Goal: Task Accomplishment & Management: Use online tool/utility

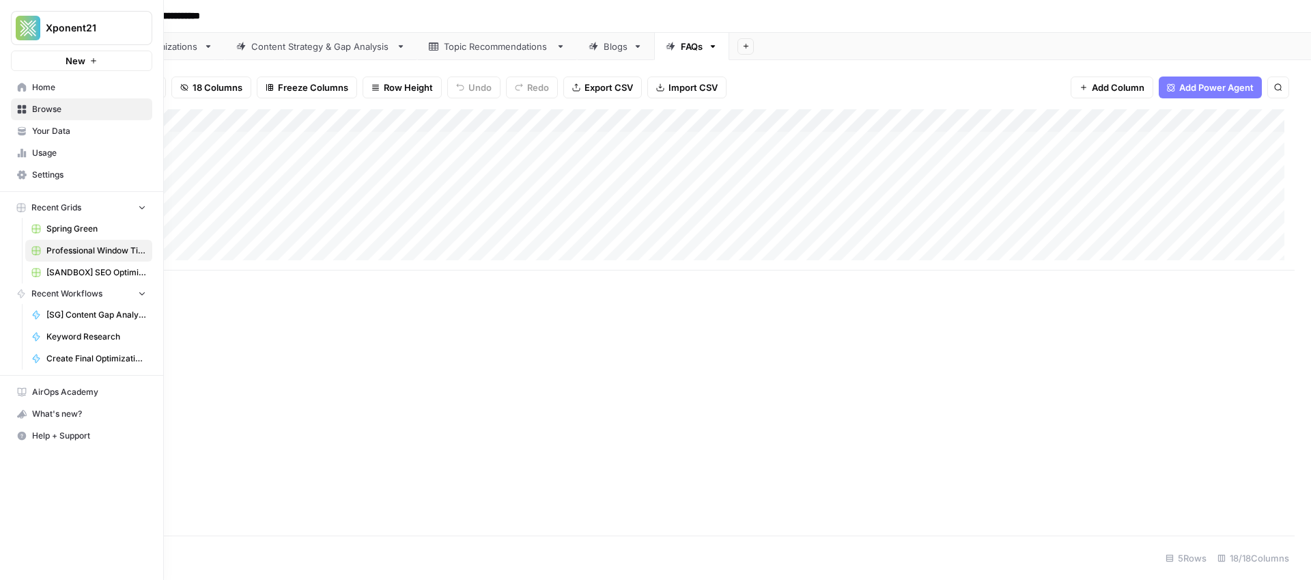
click at [55, 128] on span "Your Data" at bounding box center [89, 131] width 114 height 12
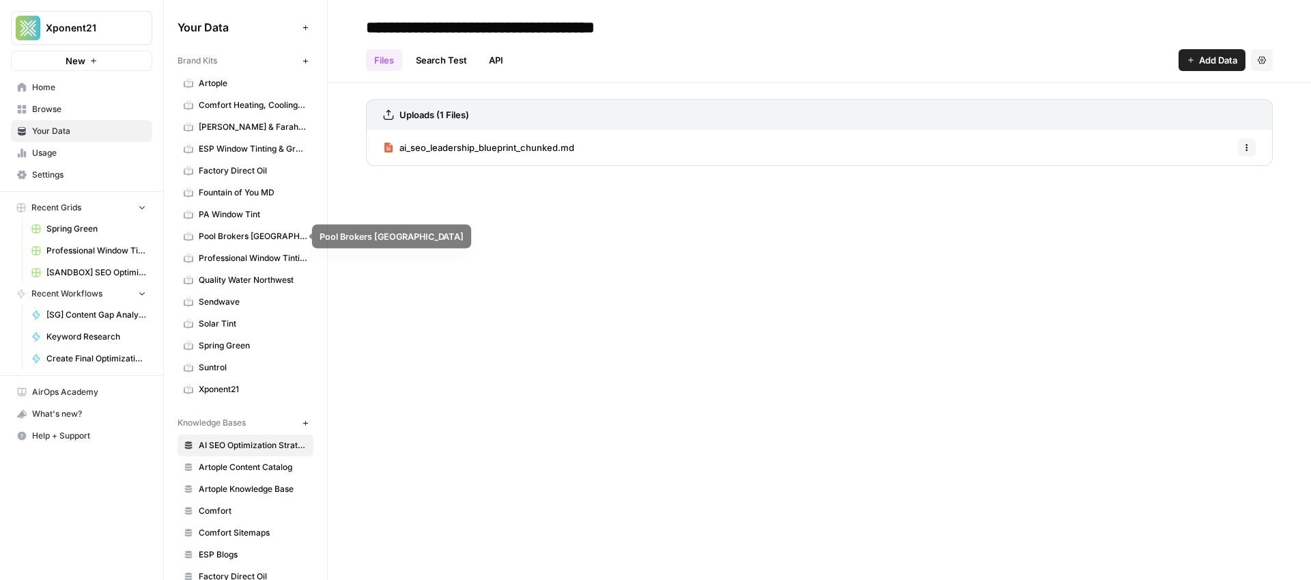
click at [247, 232] on span "Pool Brokers [GEOGRAPHIC_DATA]" at bounding box center [253, 236] width 109 height 12
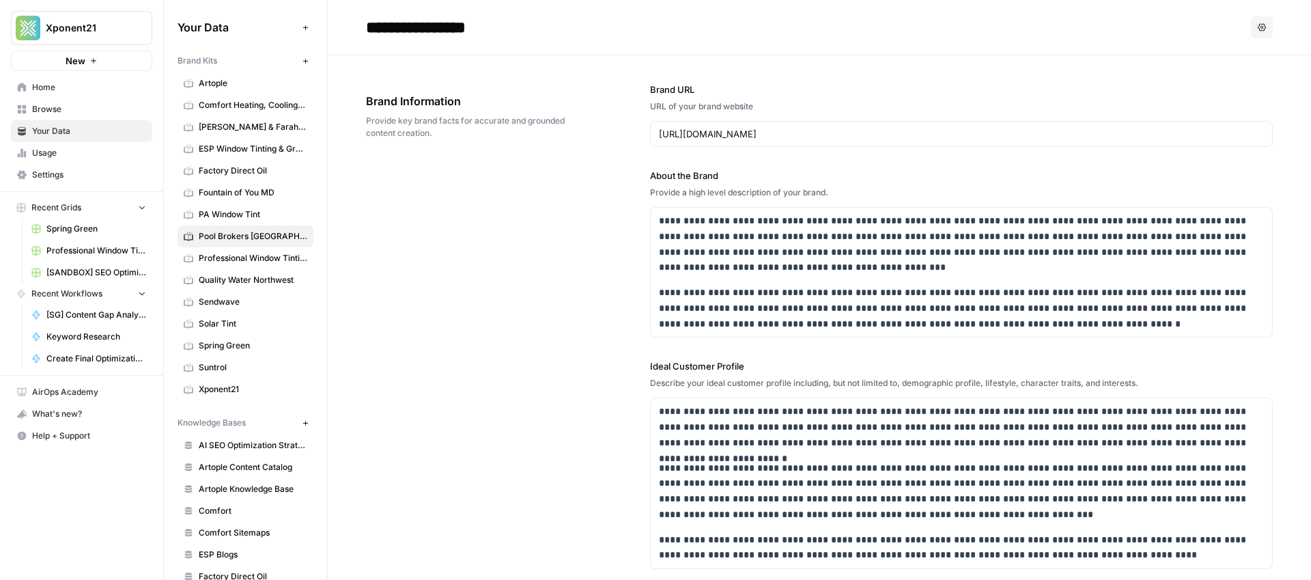
click at [59, 207] on span "Recent Grids" at bounding box center [56, 207] width 50 height 12
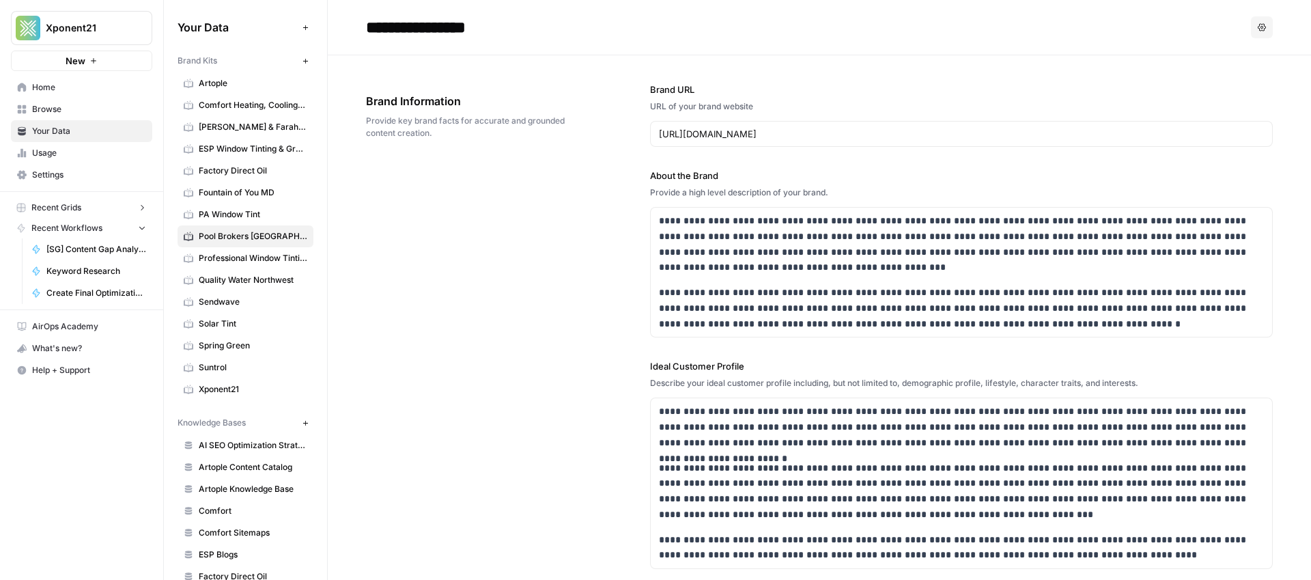
click at [77, 206] on span "Recent Grids" at bounding box center [56, 207] width 50 height 12
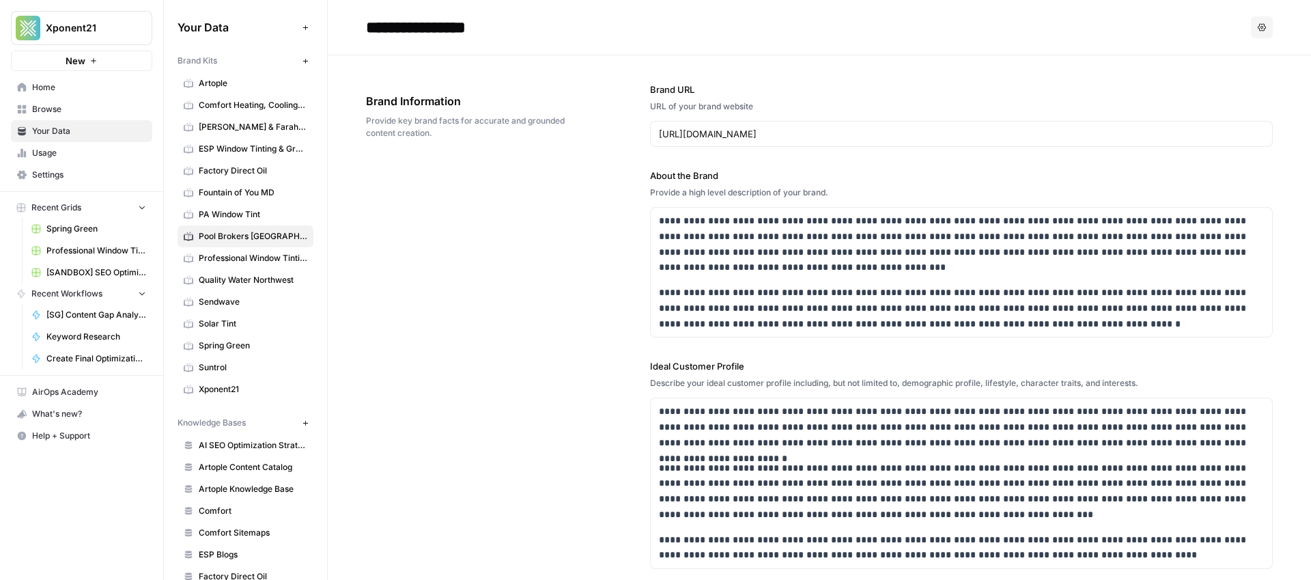
click at [76, 206] on span "Recent Grids" at bounding box center [56, 207] width 50 height 12
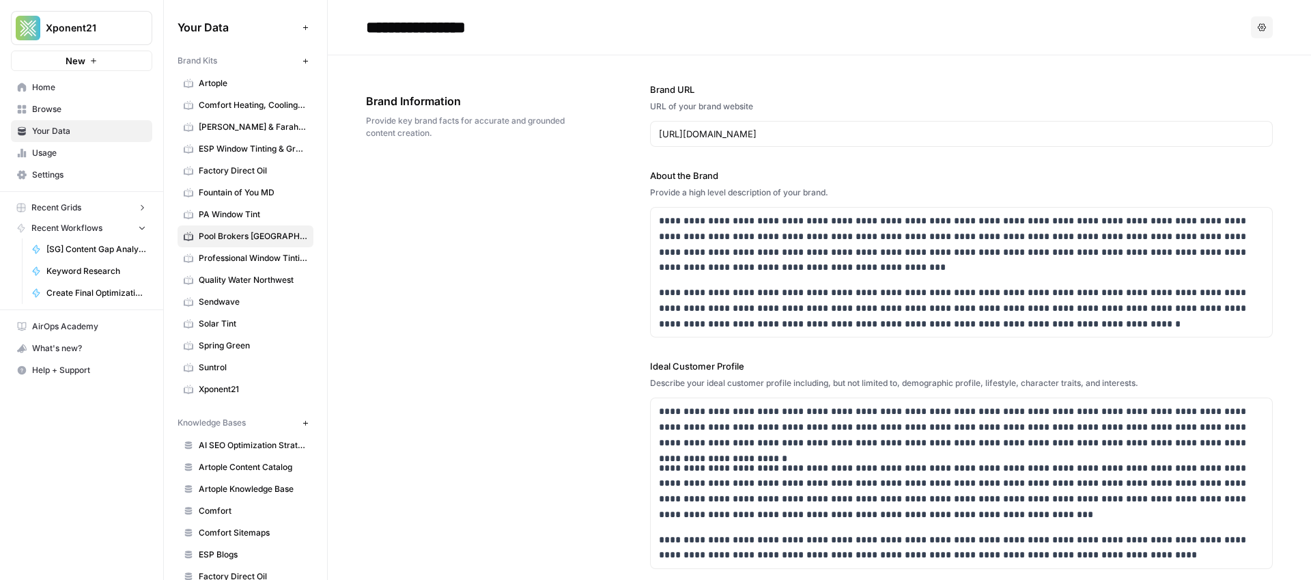
click at [58, 113] on span "Browse" at bounding box center [89, 109] width 114 height 12
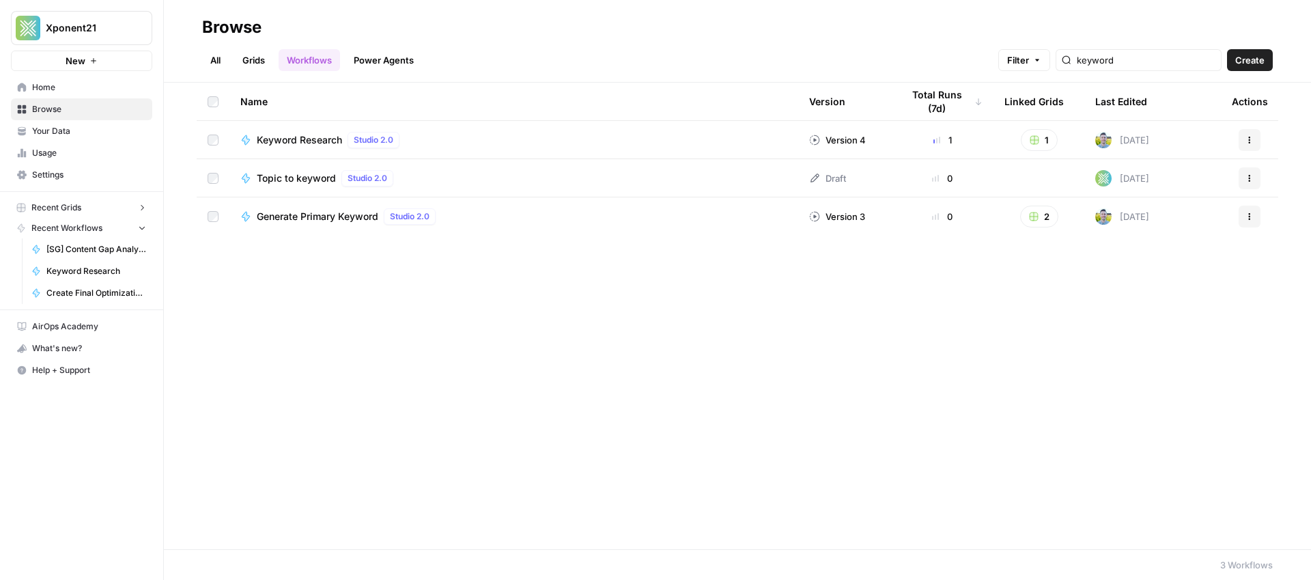
click at [257, 52] on link "Grids" at bounding box center [253, 60] width 39 height 22
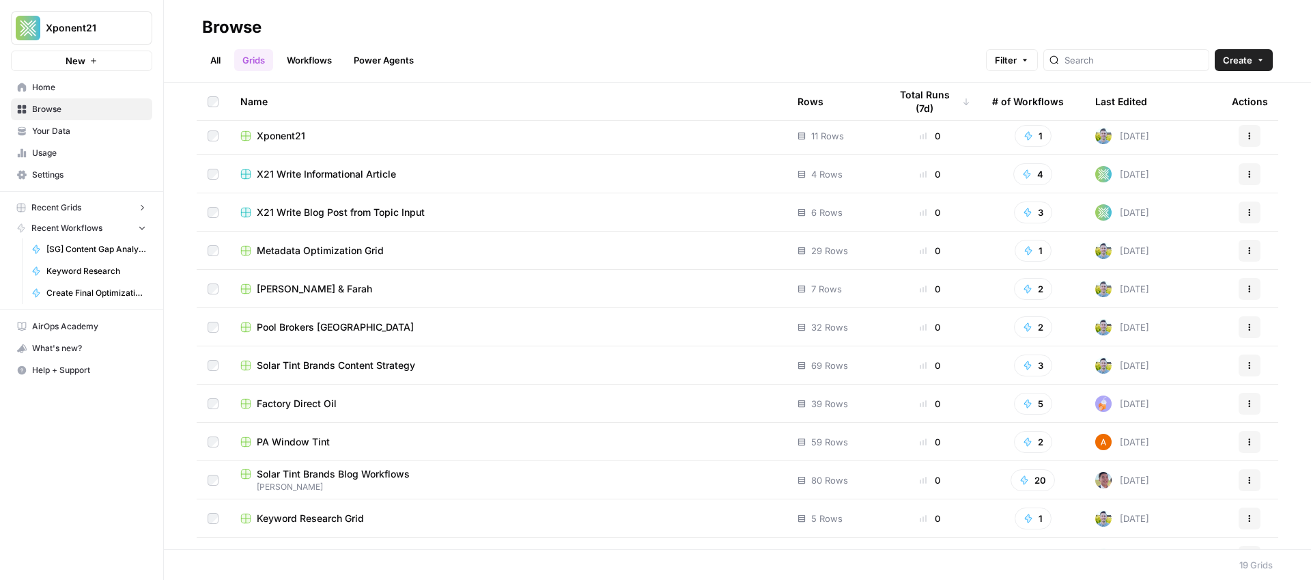
scroll to position [245, 0]
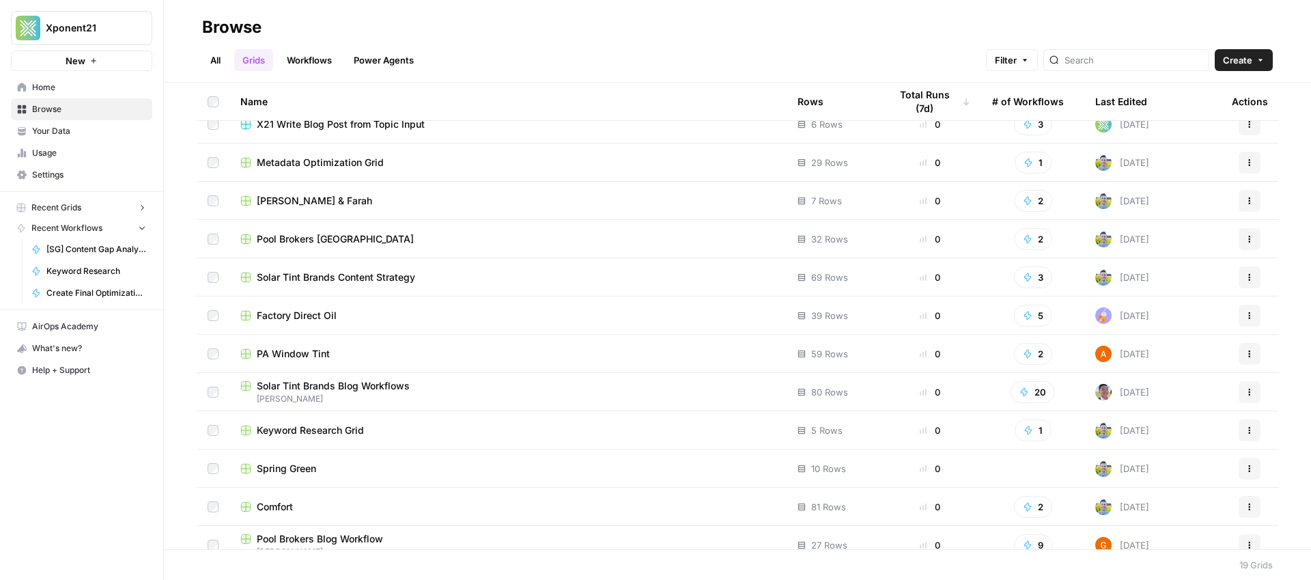
click at [281, 241] on span "Pool Brokers [GEOGRAPHIC_DATA]" at bounding box center [335, 239] width 157 height 14
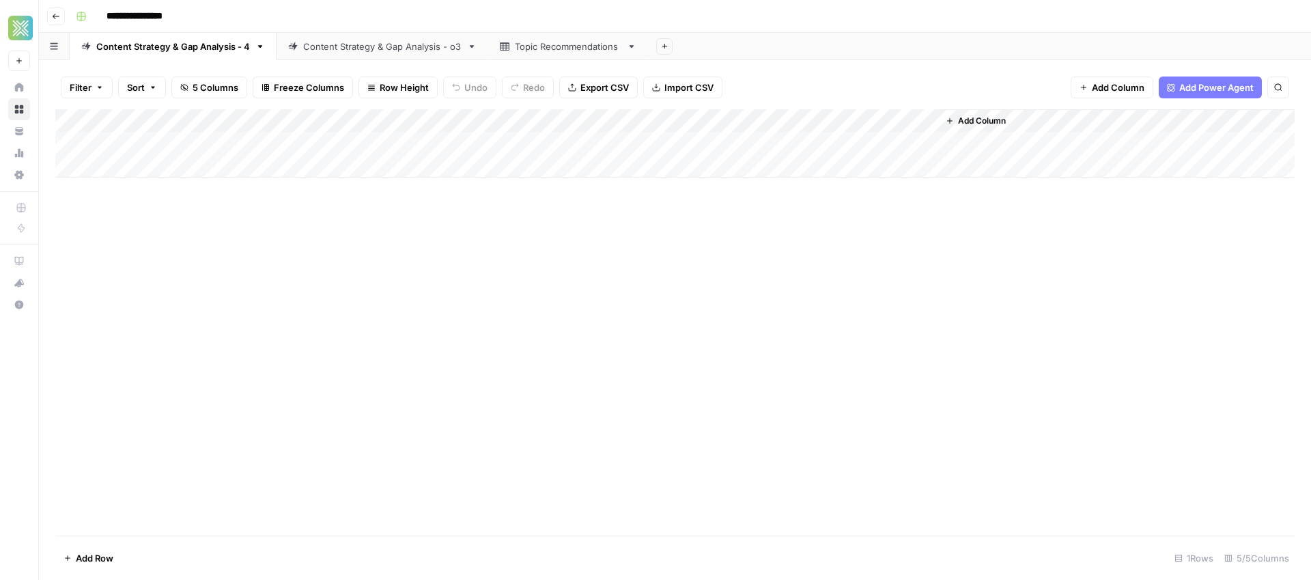
click at [381, 52] on div "Content Strategy & Gap Analysis - o3" at bounding box center [382, 47] width 158 height 14
click at [223, 51] on div "Content Strategy & Gap Analysis - 4" at bounding box center [173, 47] width 154 height 14
click at [538, 51] on div "Topic Recommendations" at bounding box center [568, 47] width 107 height 14
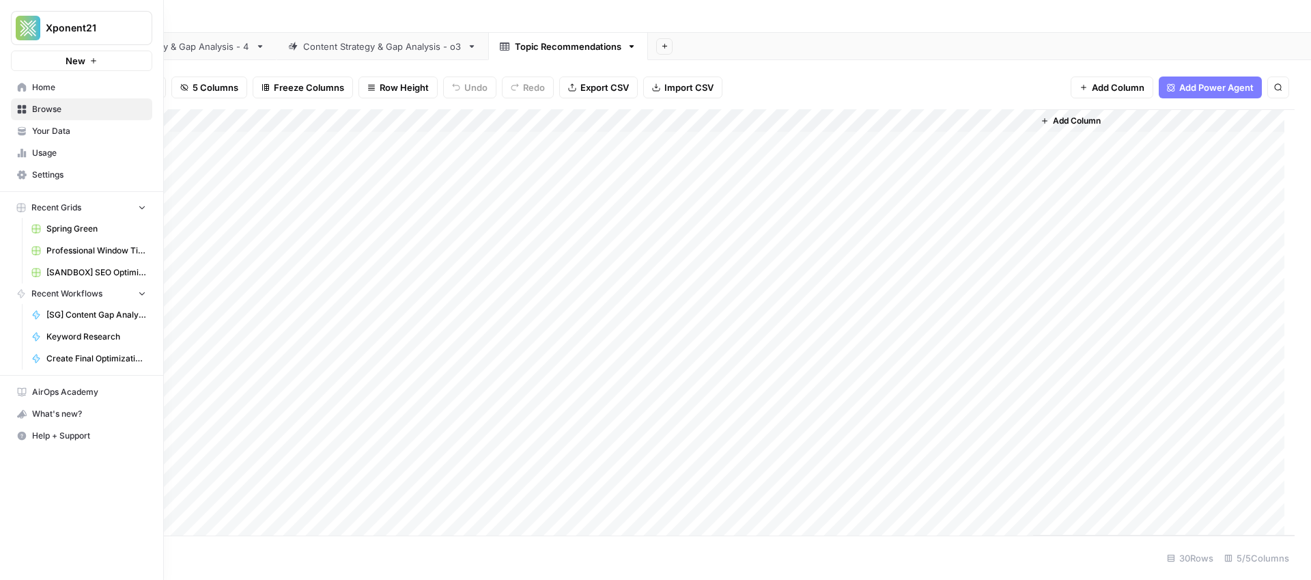
click at [48, 104] on span "Browse" at bounding box center [89, 109] width 114 height 12
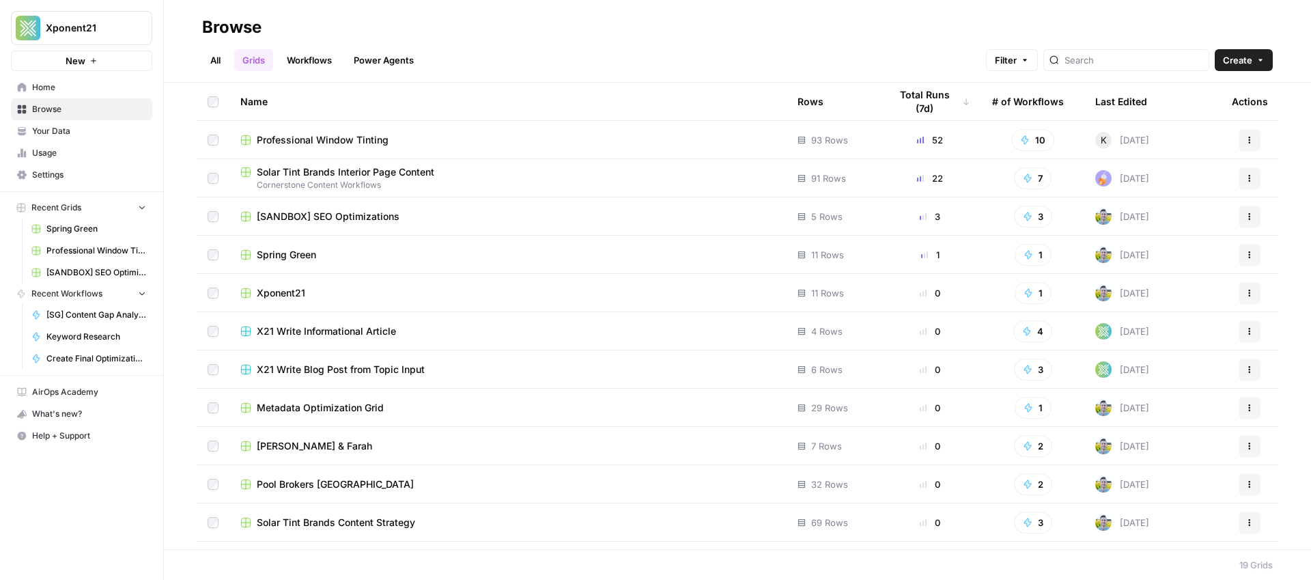
click at [302, 483] on span "Pool Brokers [GEOGRAPHIC_DATA]" at bounding box center [335, 484] width 157 height 14
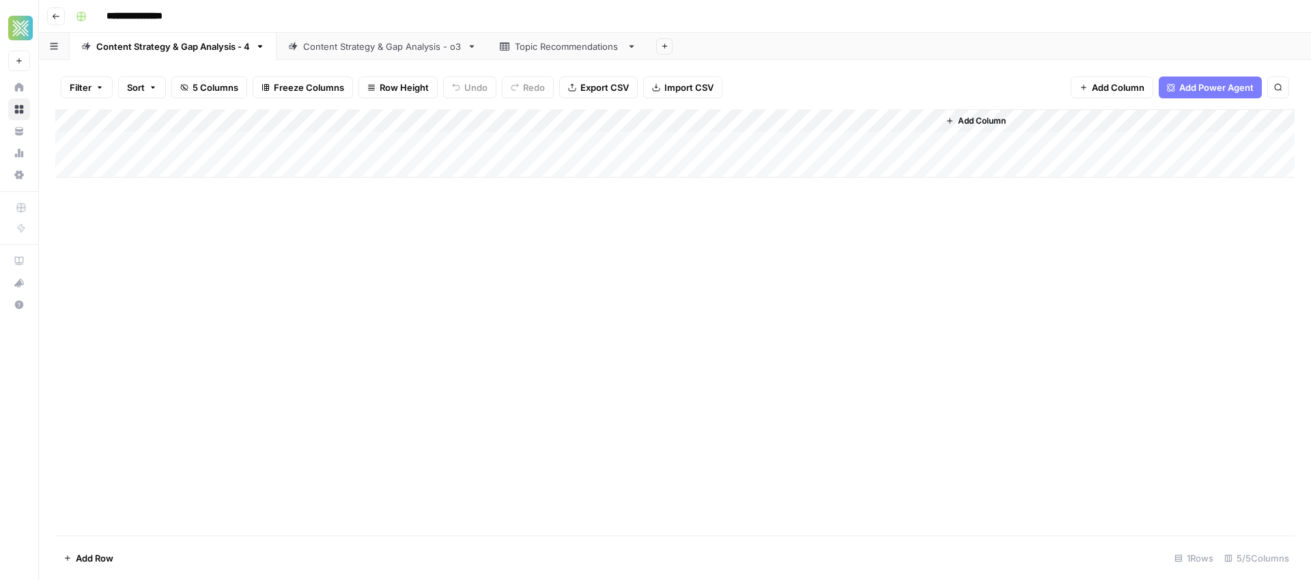
click at [665, 146] on div "Add Column" at bounding box center [674, 143] width 1239 height 68
click at [878, 144] on div "Add Column" at bounding box center [674, 143] width 1239 height 68
click at [705, 139] on div "Add Column" at bounding box center [674, 143] width 1239 height 68
click at [863, 141] on div "Add Column" at bounding box center [674, 143] width 1239 height 68
click at [893, 147] on div "Add Column" at bounding box center [674, 143] width 1239 height 68
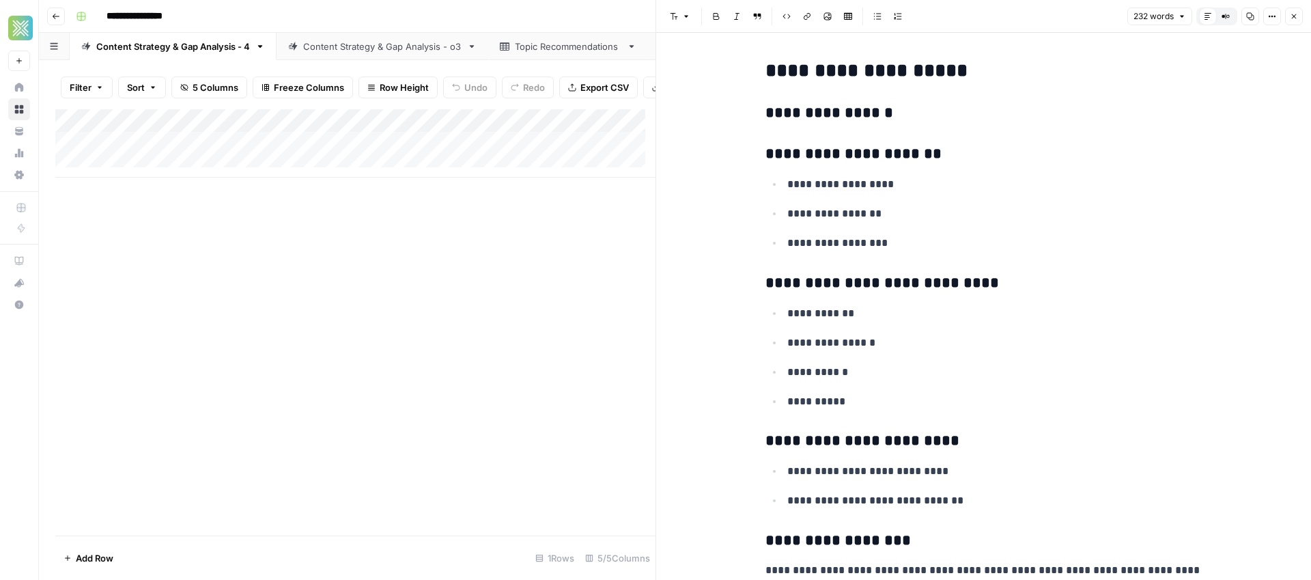
click at [470, 307] on div "Add Column" at bounding box center [355, 322] width 600 height 426
click at [531, 241] on div "Add Column" at bounding box center [355, 322] width 600 height 426
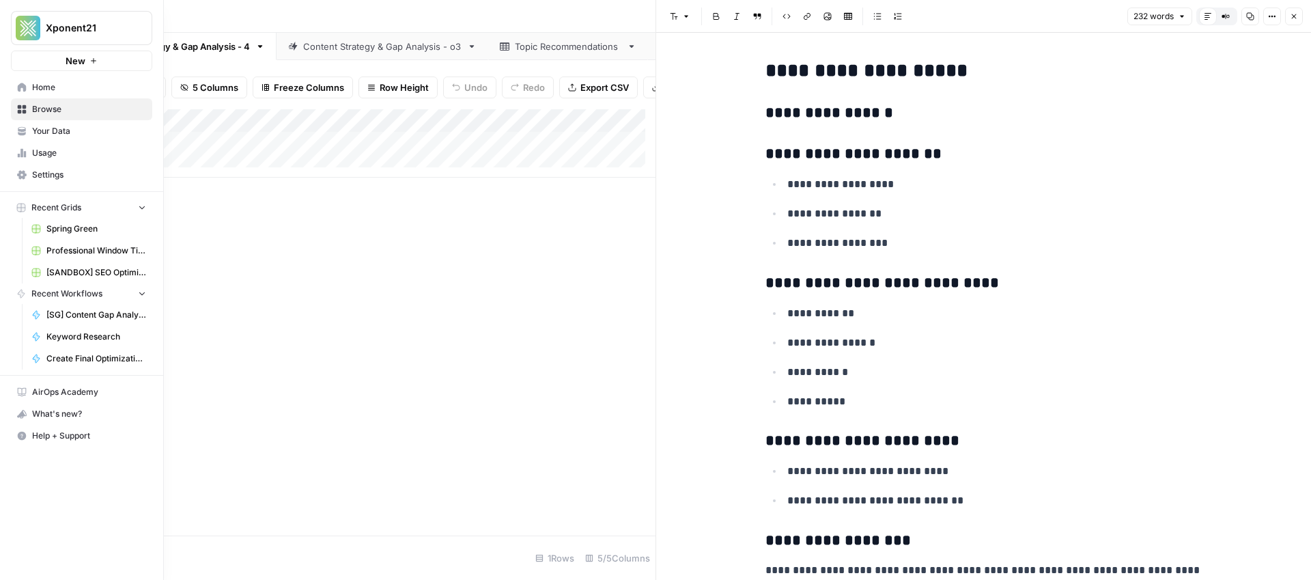
click at [25, 114] on link "Browse" at bounding box center [81, 109] width 141 height 22
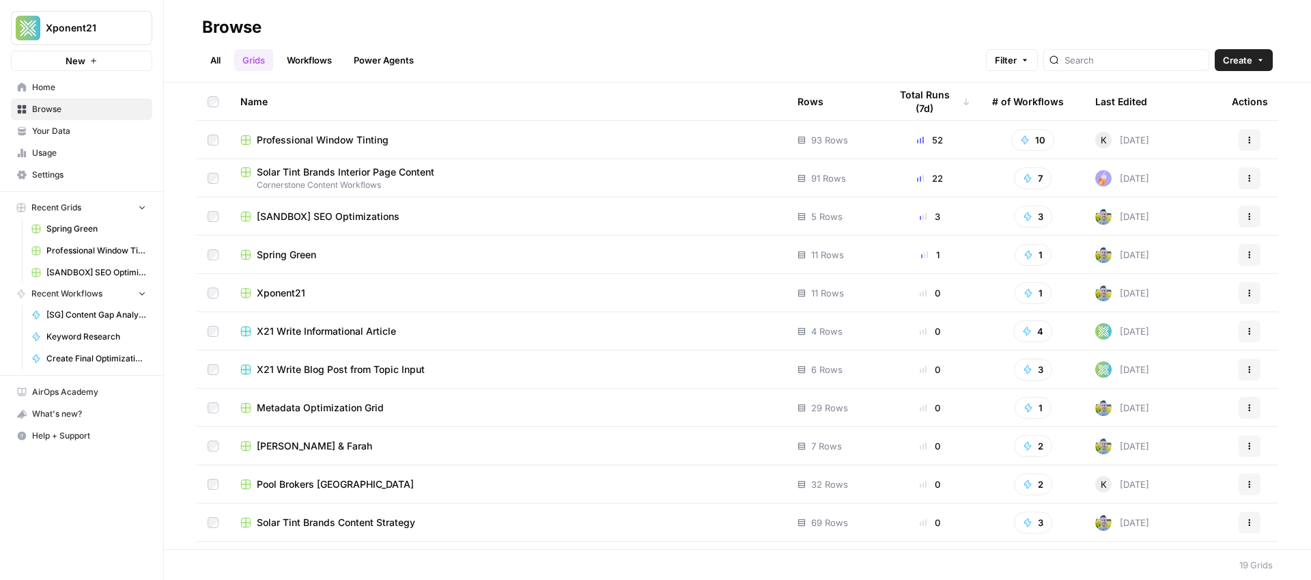
click at [285, 486] on span "Pool Brokers [GEOGRAPHIC_DATA]" at bounding box center [335, 484] width 157 height 14
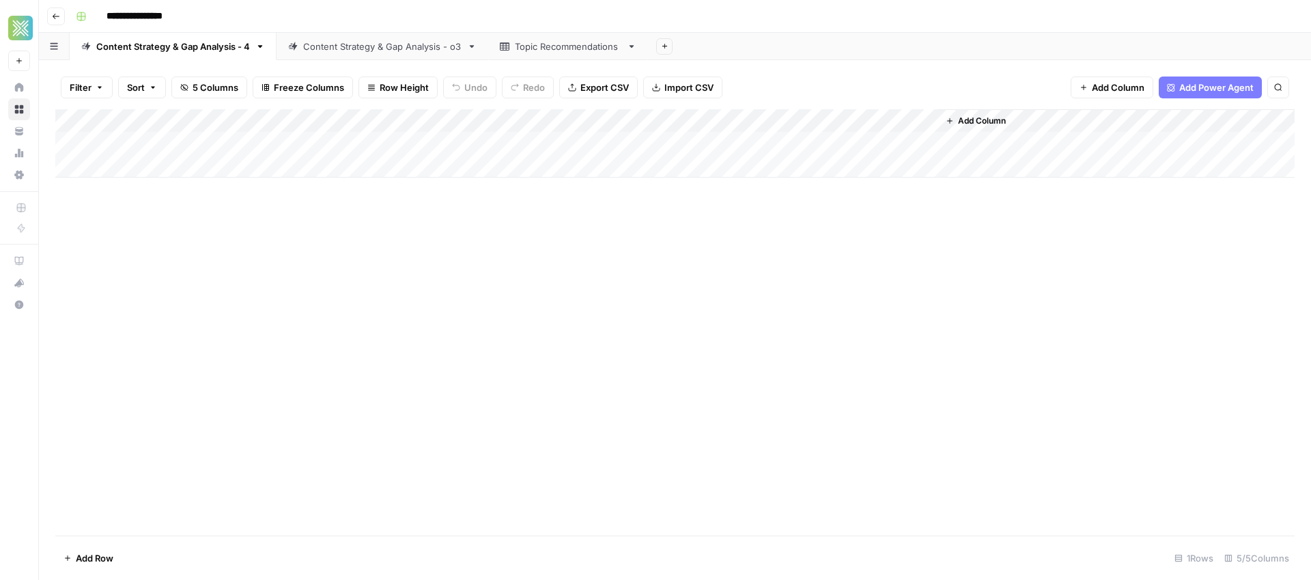
click at [864, 150] on div "Add Column" at bounding box center [674, 143] width 1239 height 68
click at [844, 142] on div "Add Column" at bounding box center [674, 143] width 1239 height 68
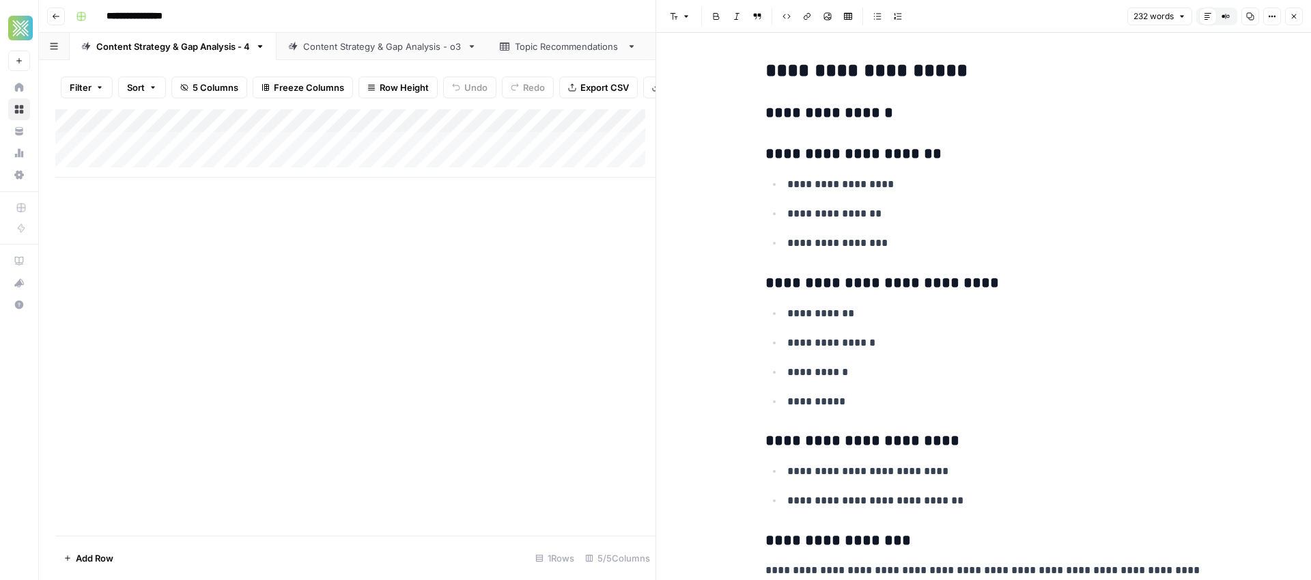
click at [542, 355] on div "Add Column" at bounding box center [355, 322] width 600 height 426
click at [411, 43] on div "Content Strategy & Gap Analysis - o3" at bounding box center [382, 47] width 158 height 14
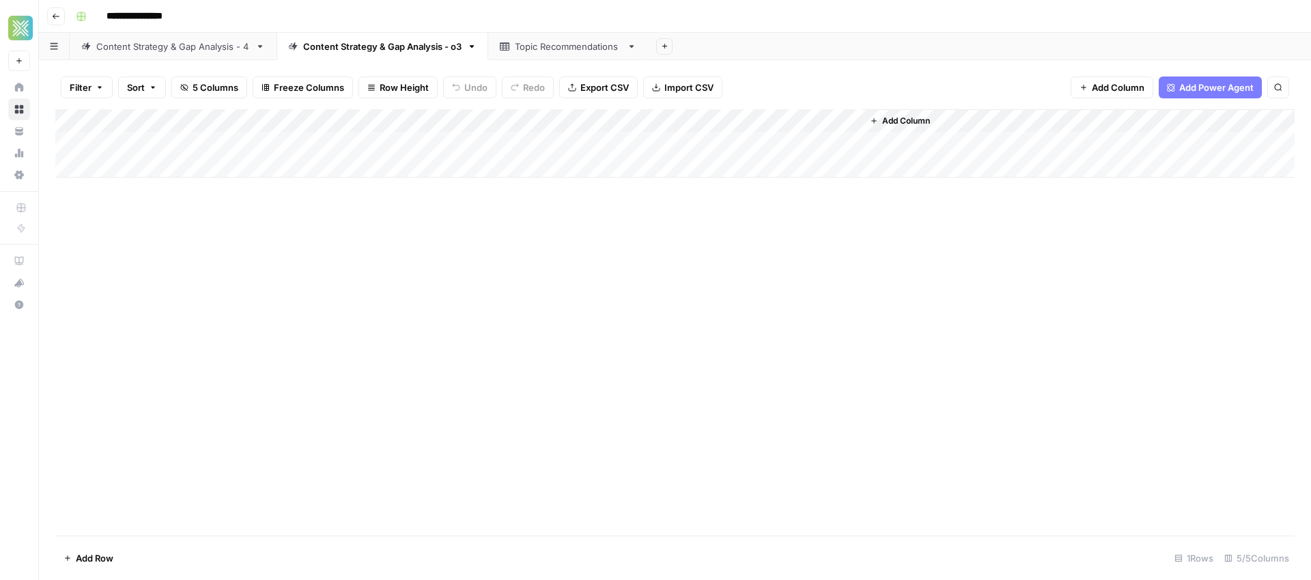
click at [568, 48] on div "Topic Recommendations" at bounding box center [568, 47] width 107 height 14
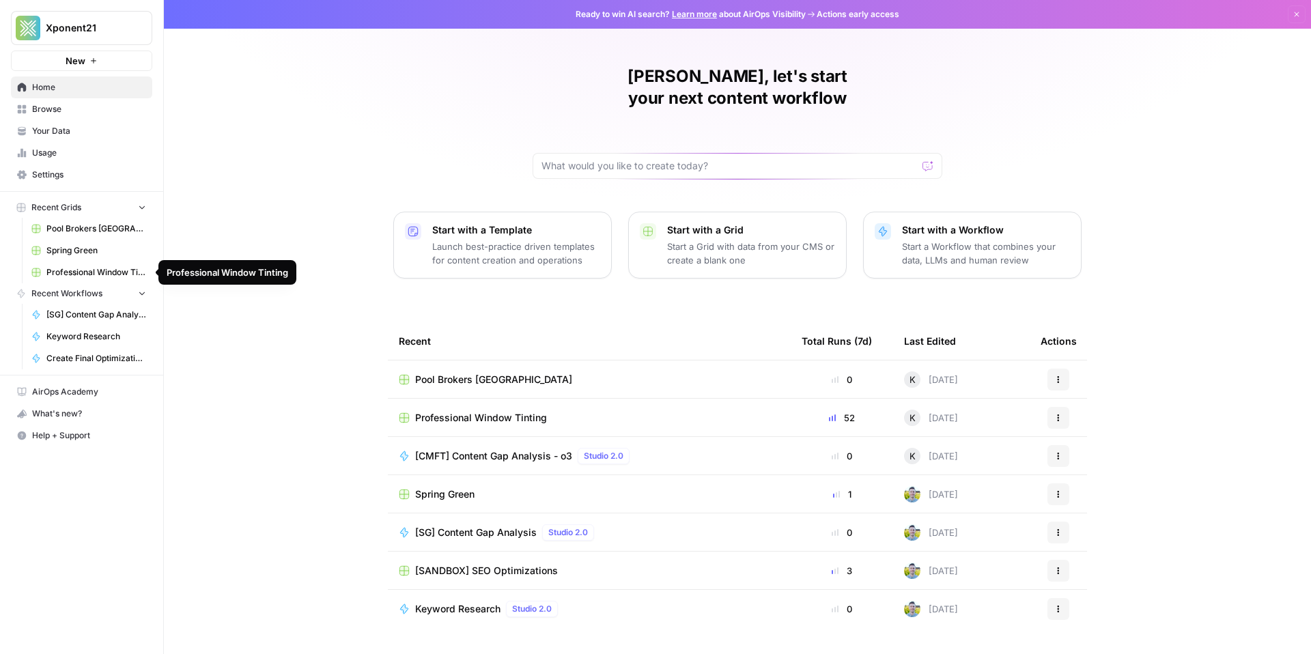
click at [85, 230] on span "Pool Brokers [GEOGRAPHIC_DATA]" at bounding box center [96, 229] width 100 height 12
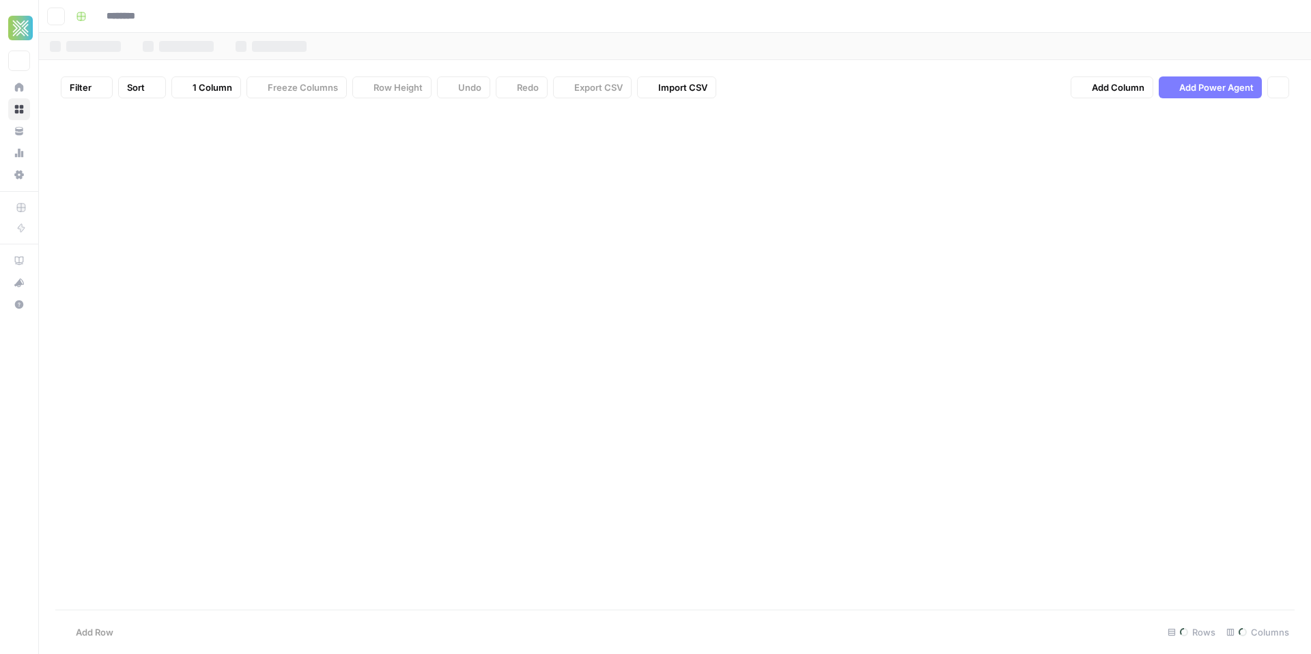
type input "**********"
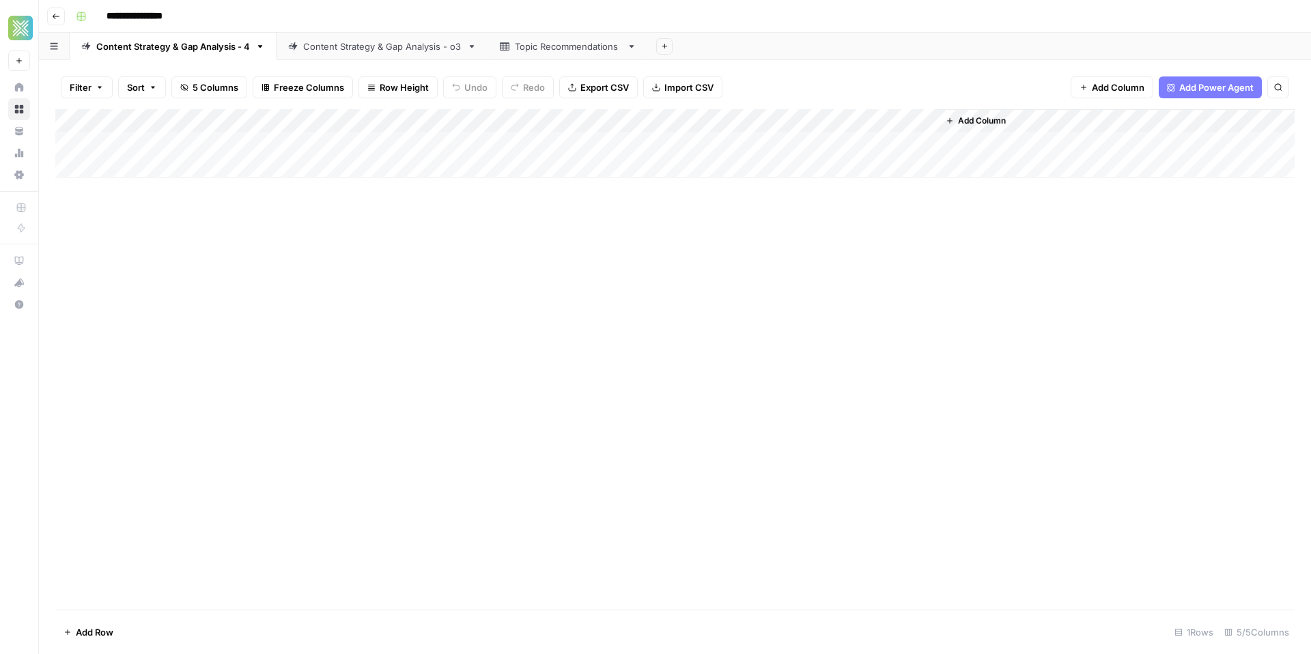
click at [552, 57] on link "Topic Recommendations" at bounding box center [568, 46] width 160 height 27
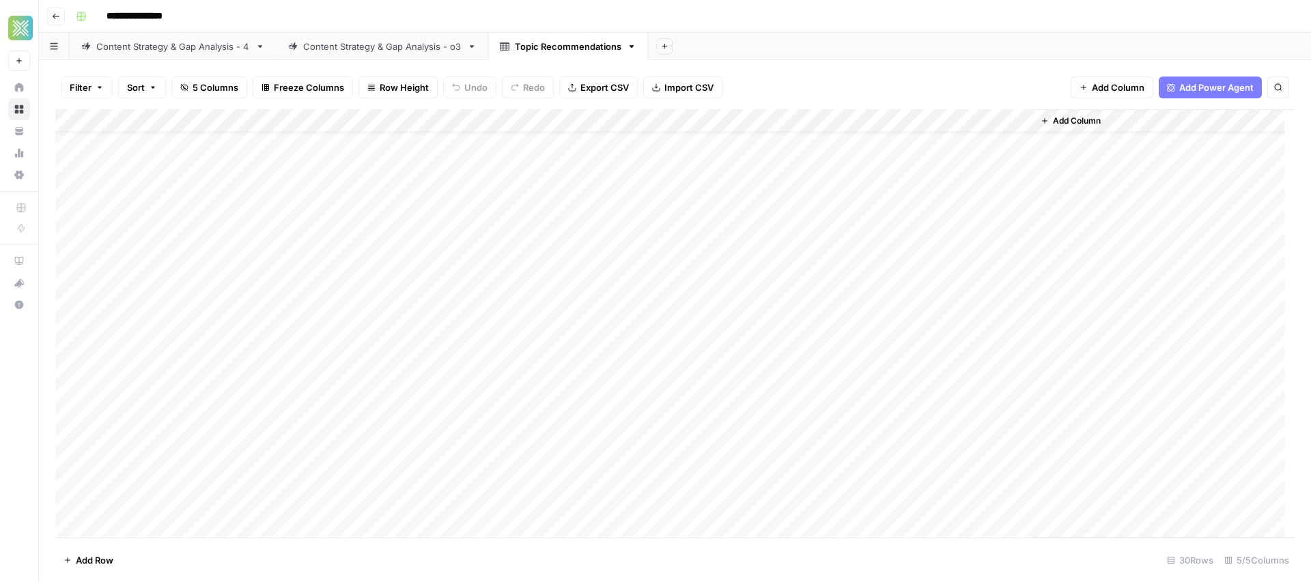
scroll to position [121, 0]
click at [916, 397] on div "Add Column" at bounding box center [674, 323] width 1239 height 428
click at [951, 394] on div "Add Column" at bounding box center [674, 323] width 1239 height 428
drag, startPoint x: 951, startPoint y: 394, endPoint x: 767, endPoint y: 398, distance: 183.7
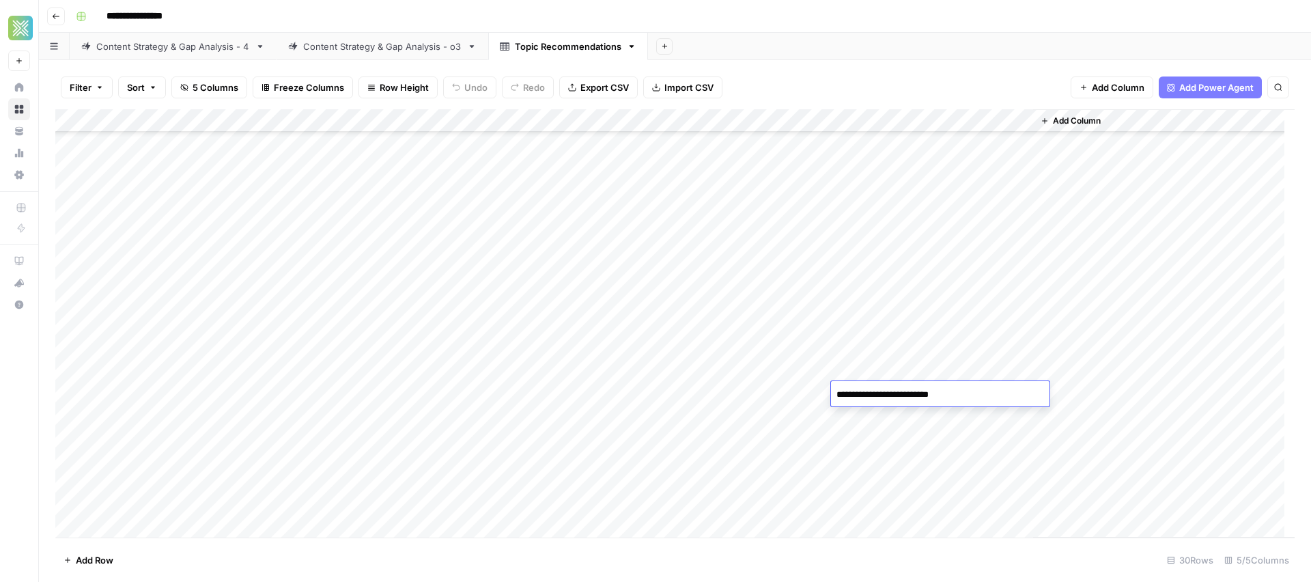
click at [767, 398] on body "**********" at bounding box center [655, 291] width 1311 height 582
click at [361, 38] on link "Content Strategy & Gap Analysis - o3" at bounding box center [383, 46] width 212 height 27
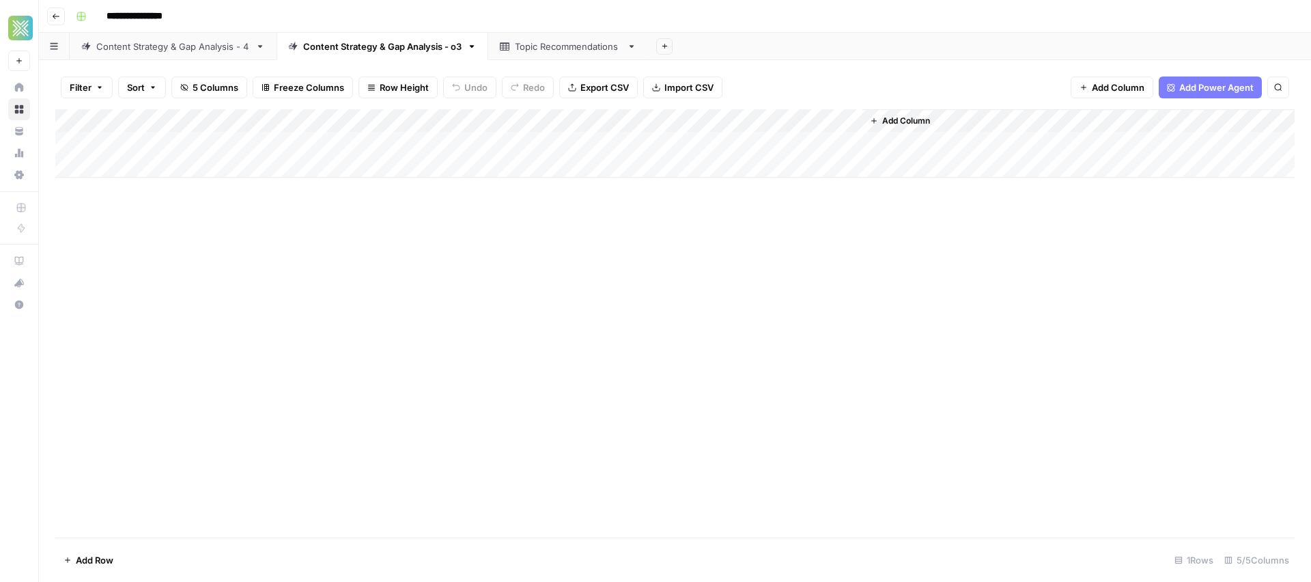
click at [190, 51] on div "Content Strategy & Gap Analysis - 4" at bounding box center [173, 47] width 154 height 14
